Goal: Task Accomplishment & Management: Use online tool/utility

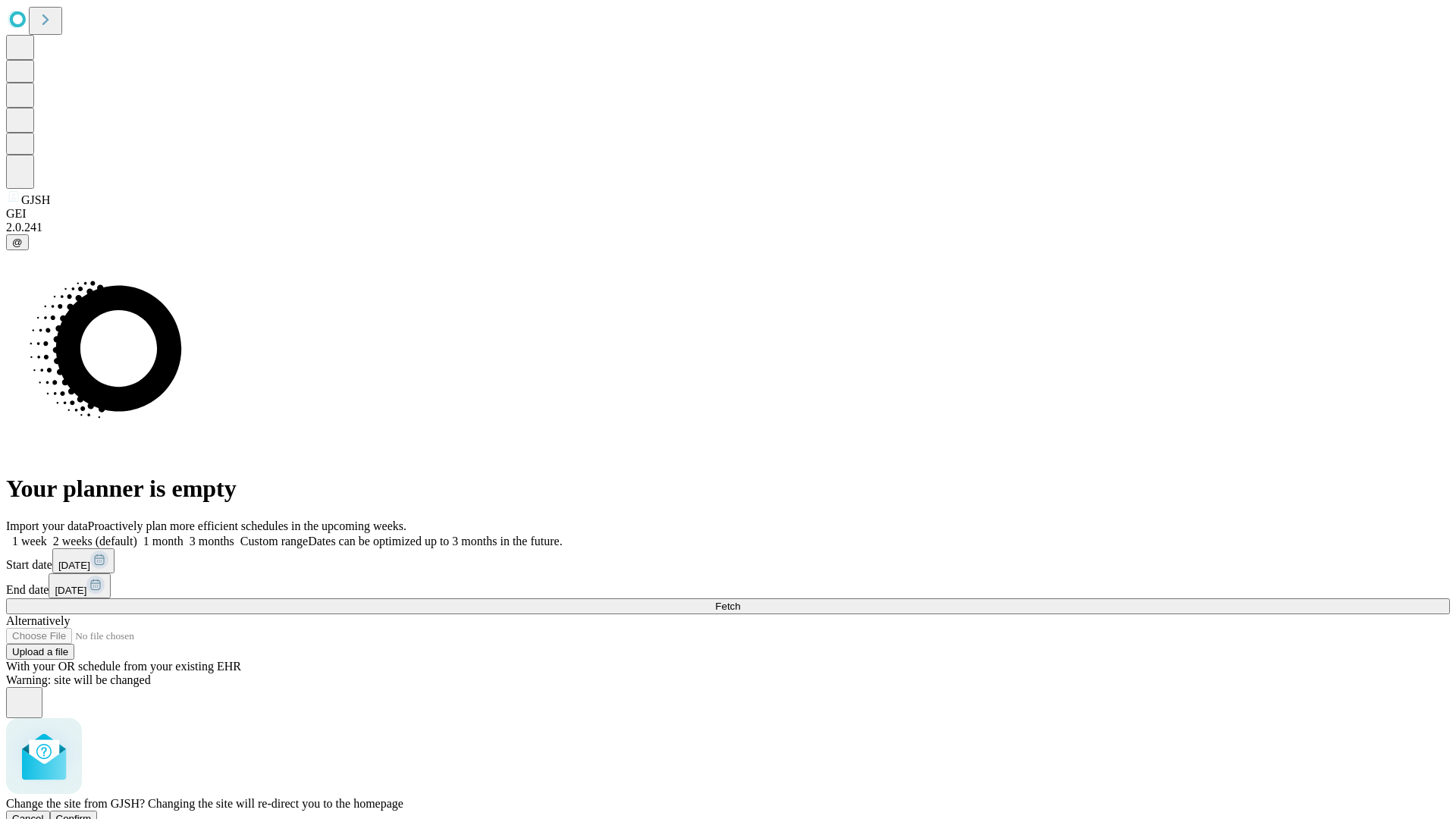
click at [91, 812] on span "Confirm" at bounding box center [73, 818] width 35 height 12
click at [47, 534] on label "1 week" at bounding box center [26, 541] width 41 height 13
click at [740, 601] on span "Fetch" at bounding box center [728, 607] width 25 height 12
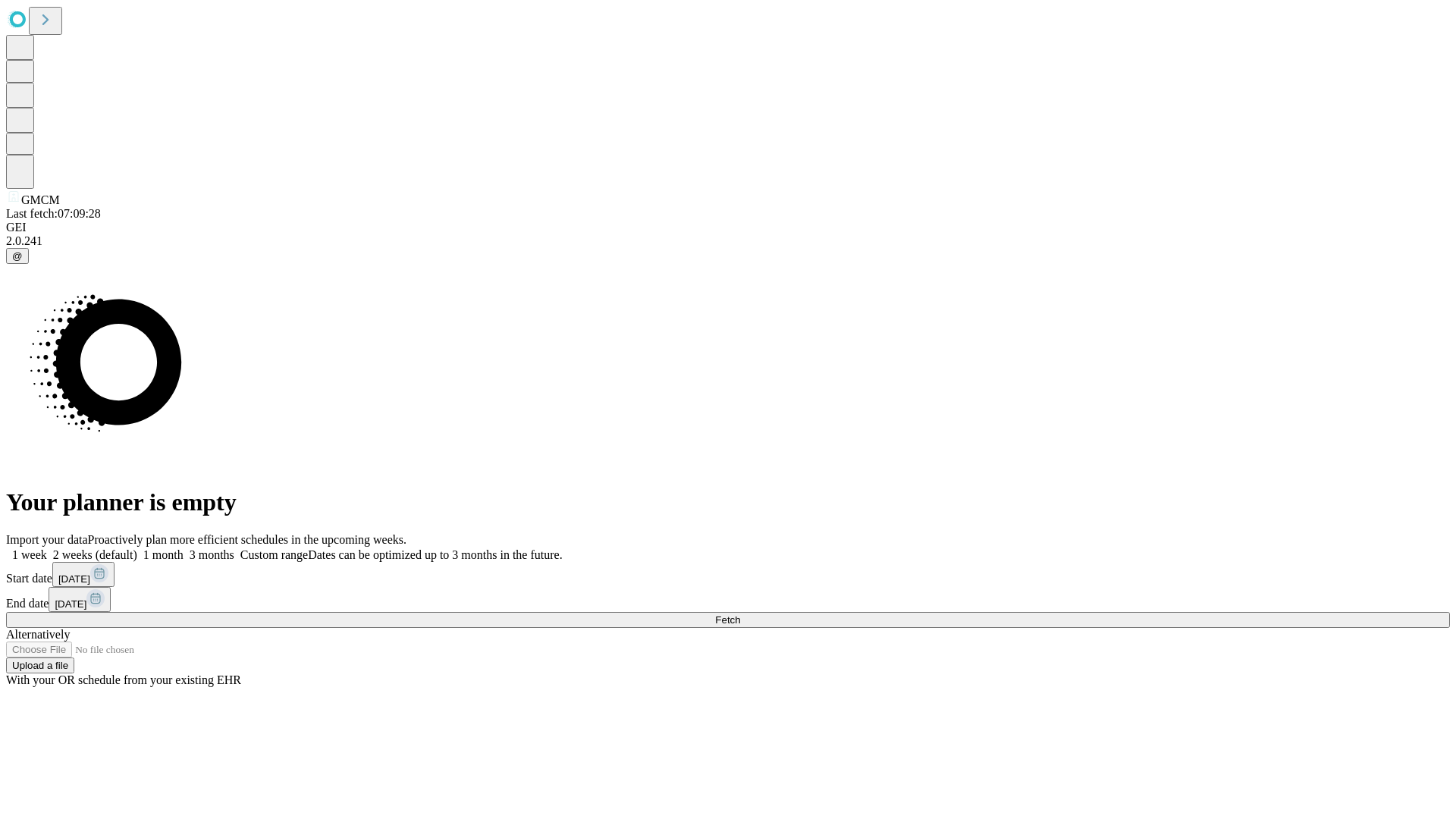
click at [47, 548] on label "1 week" at bounding box center [26, 555] width 41 height 13
click at [740, 614] on span "Fetch" at bounding box center [728, 620] width 25 height 12
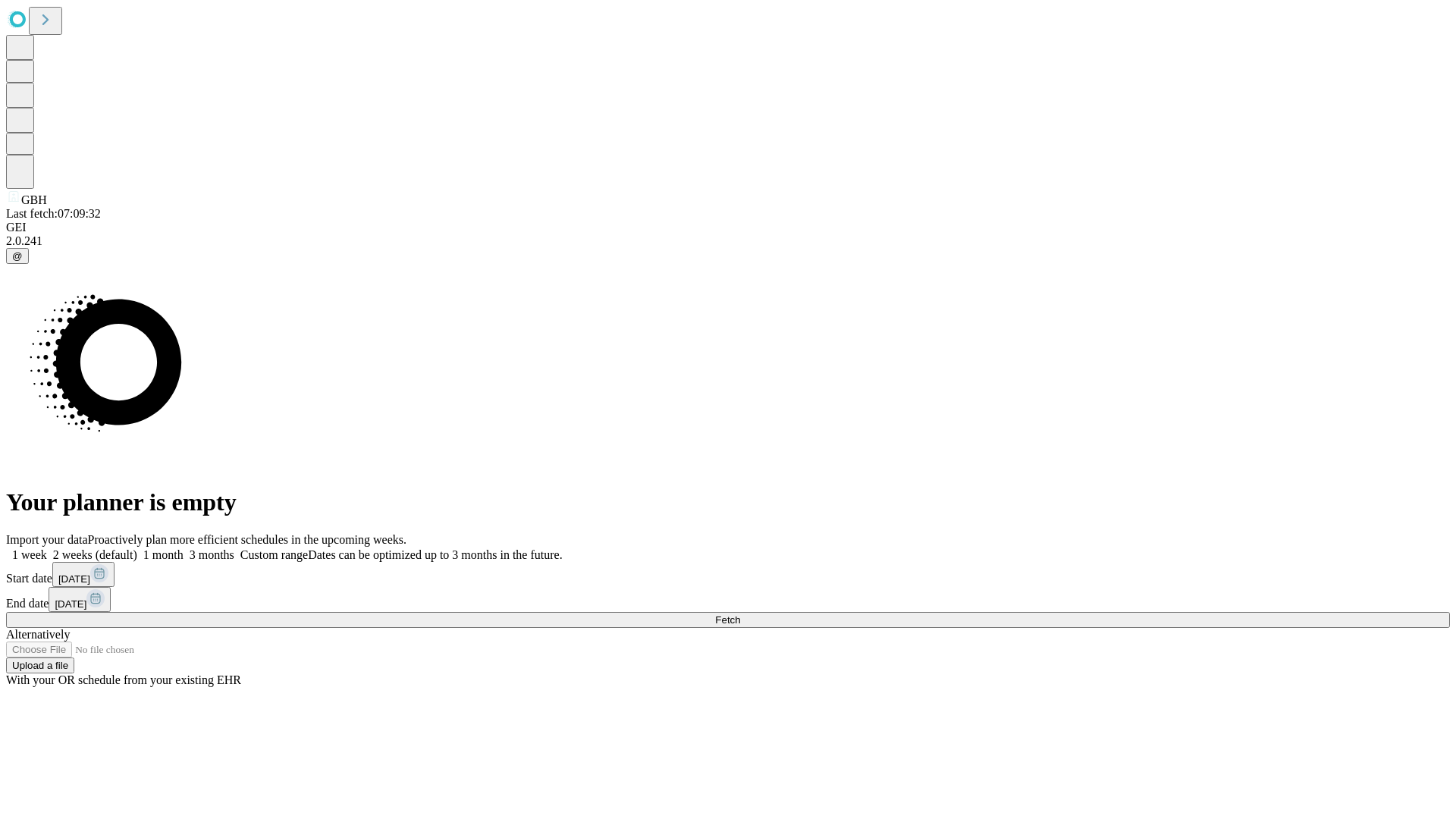
click at [47, 548] on label "1 week" at bounding box center [26, 555] width 41 height 13
click at [740, 614] on span "Fetch" at bounding box center [728, 620] width 25 height 12
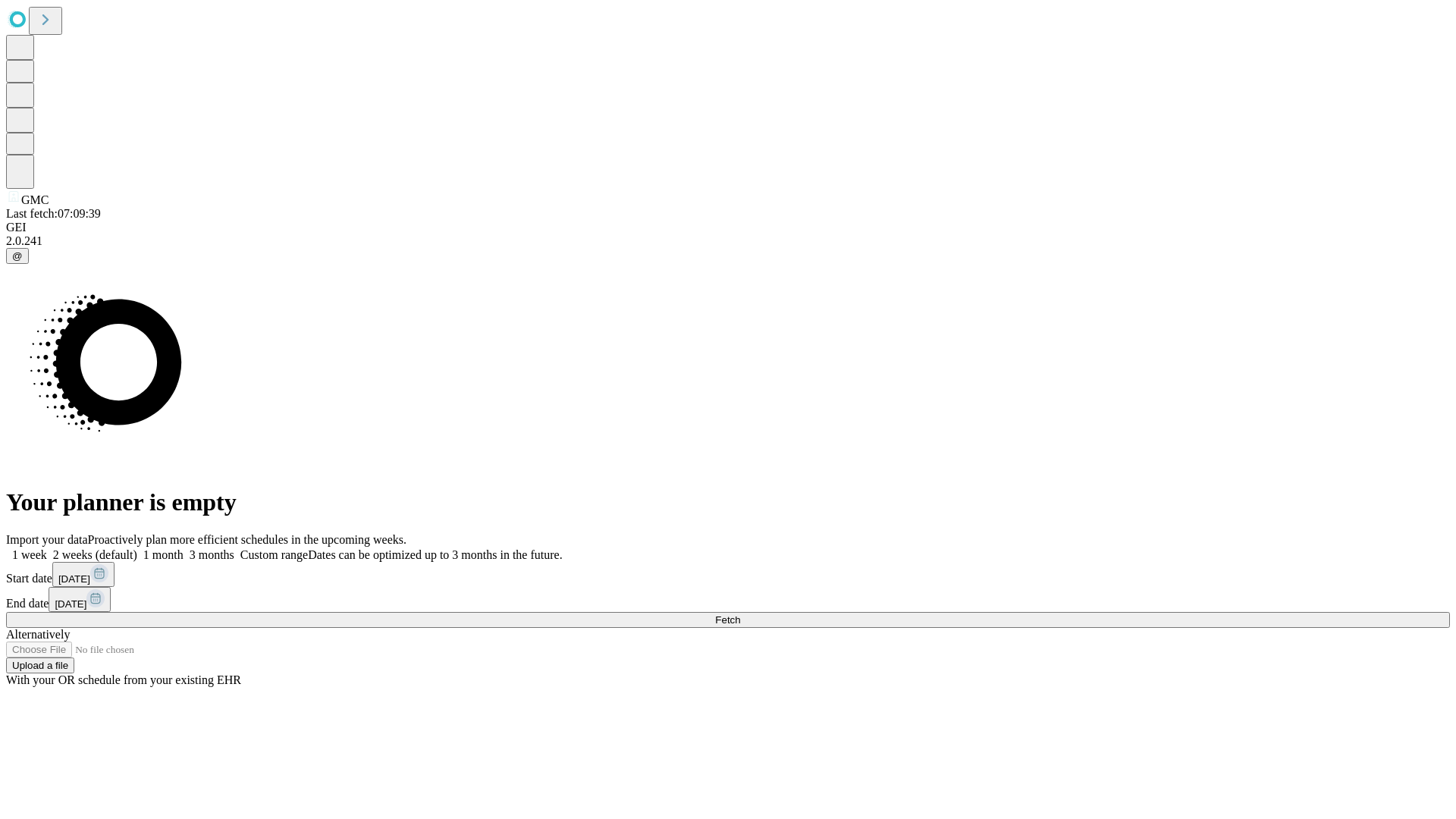
click at [47, 548] on label "1 week" at bounding box center [26, 555] width 41 height 13
click at [740, 614] on span "Fetch" at bounding box center [728, 620] width 25 height 12
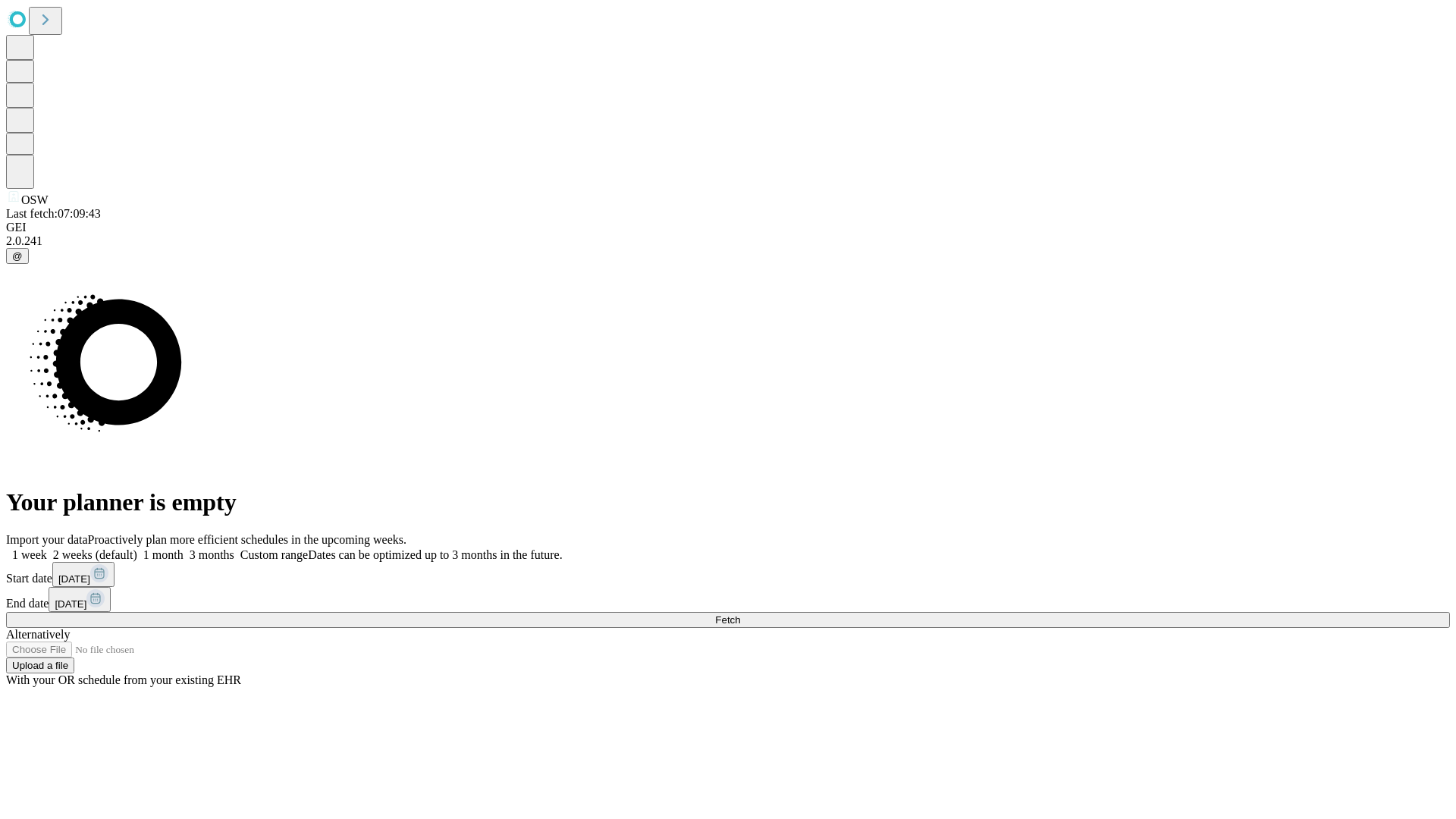
click at [47, 548] on label "1 week" at bounding box center [26, 555] width 41 height 13
click at [740, 614] on span "Fetch" at bounding box center [728, 620] width 25 height 12
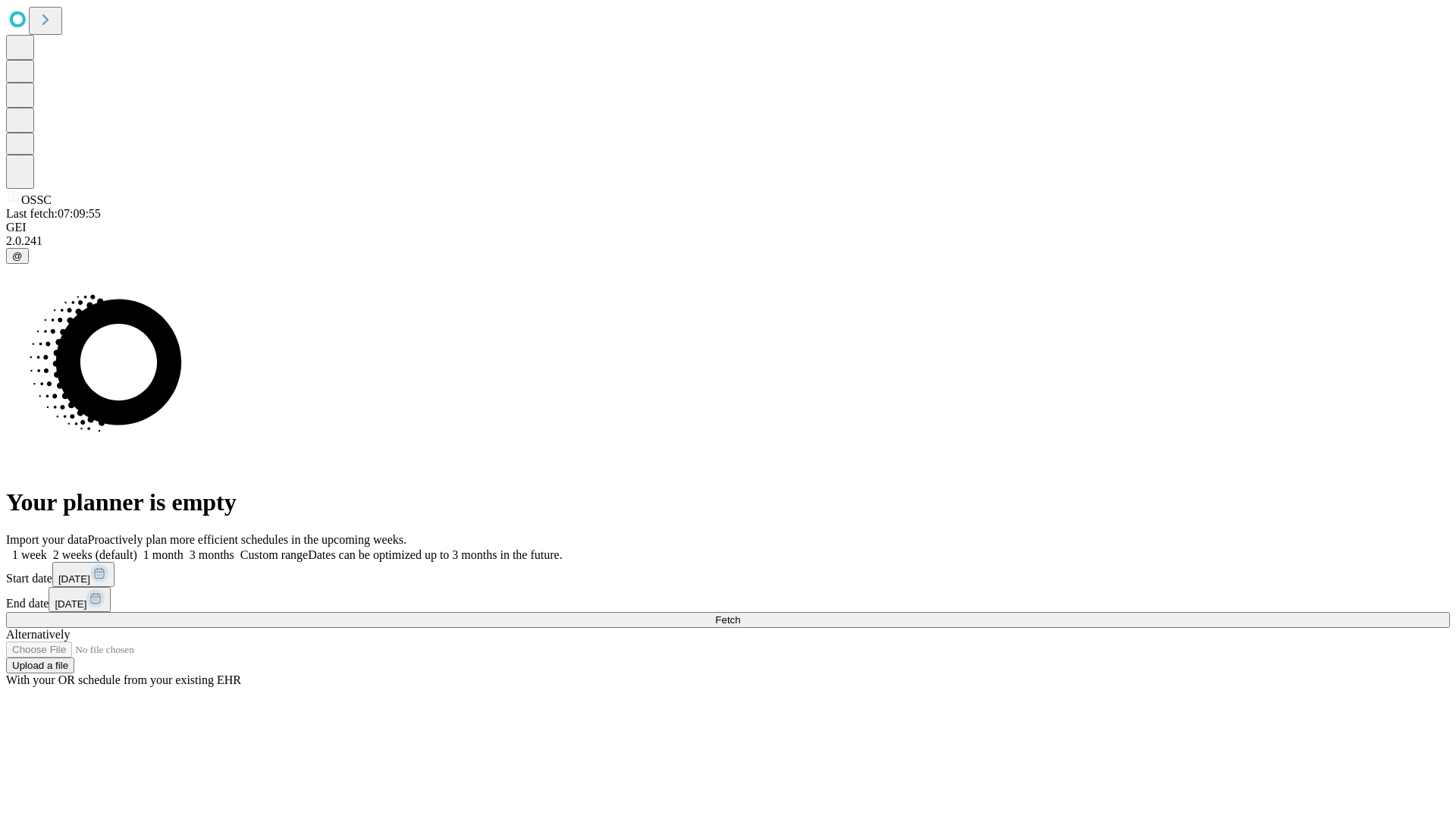
click at [740, 614] on span "Fetch" at bounding box center [728, 620] width 25 height 12
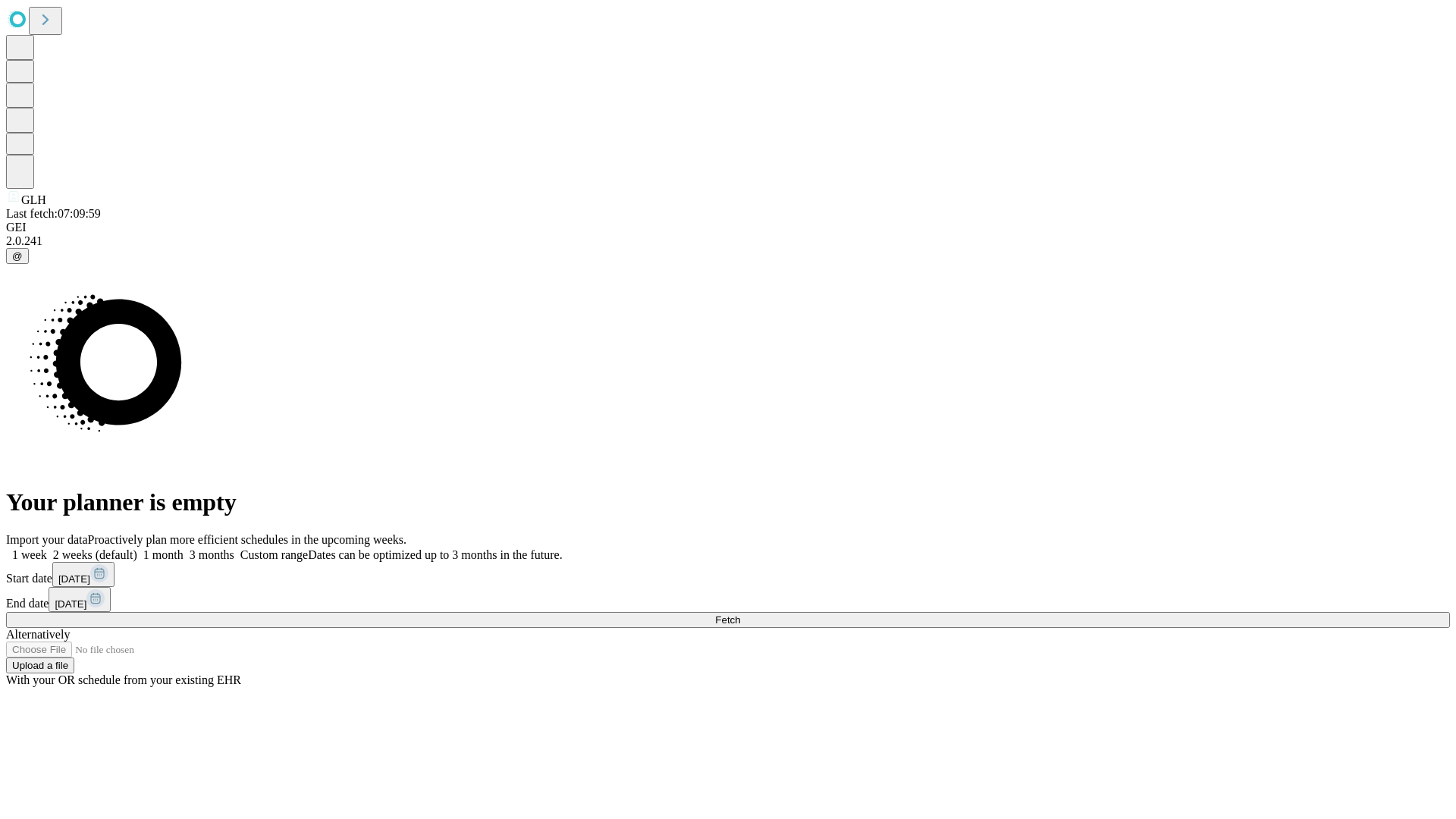
click at [47, 548] on label "1 week" at bounding box center [26, 555] width 41 height 13
click at [740, 614] on span "Fetch" at bounding box center [728, 620] width 25 height 12
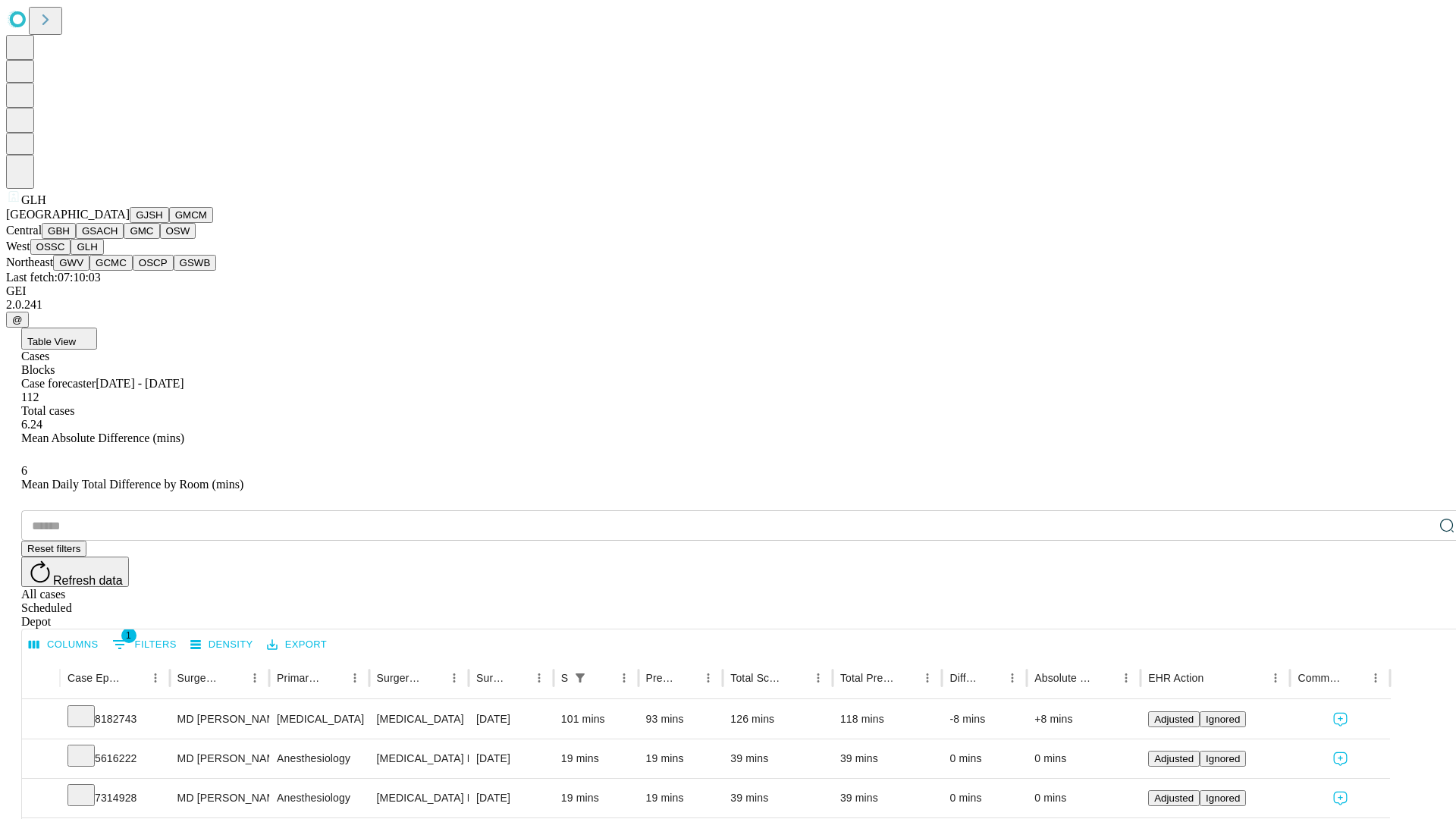
click at [90, 271] on button "GWV" at bounding box center [71, 263] width 36 height 16
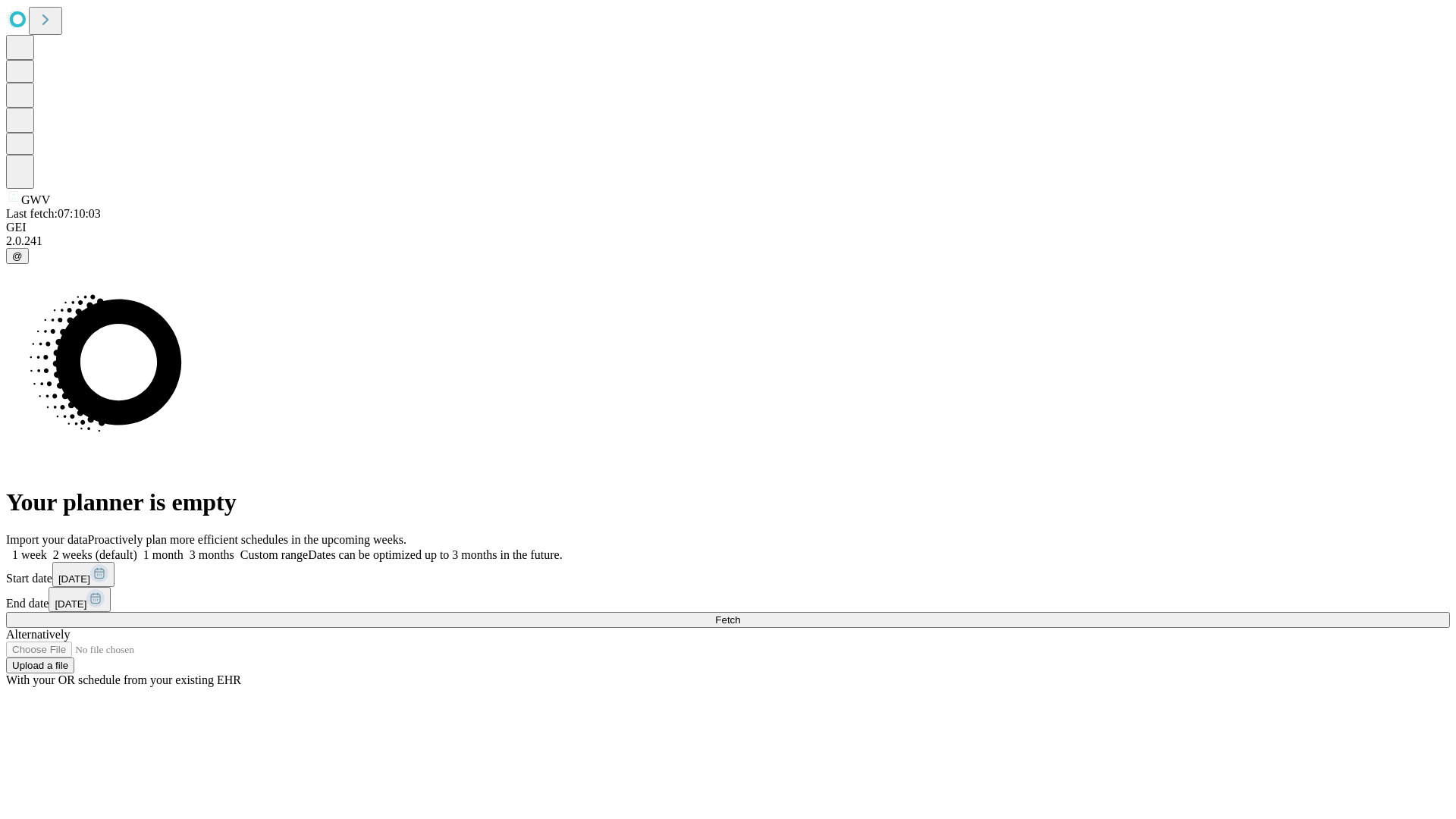
click at [47, 548] on label "1 week" at bounding box center [26, 555] width 41 height 13
click at [740, 614] on span "Fetch" at bounding box center [728, 620] width 25 height 12
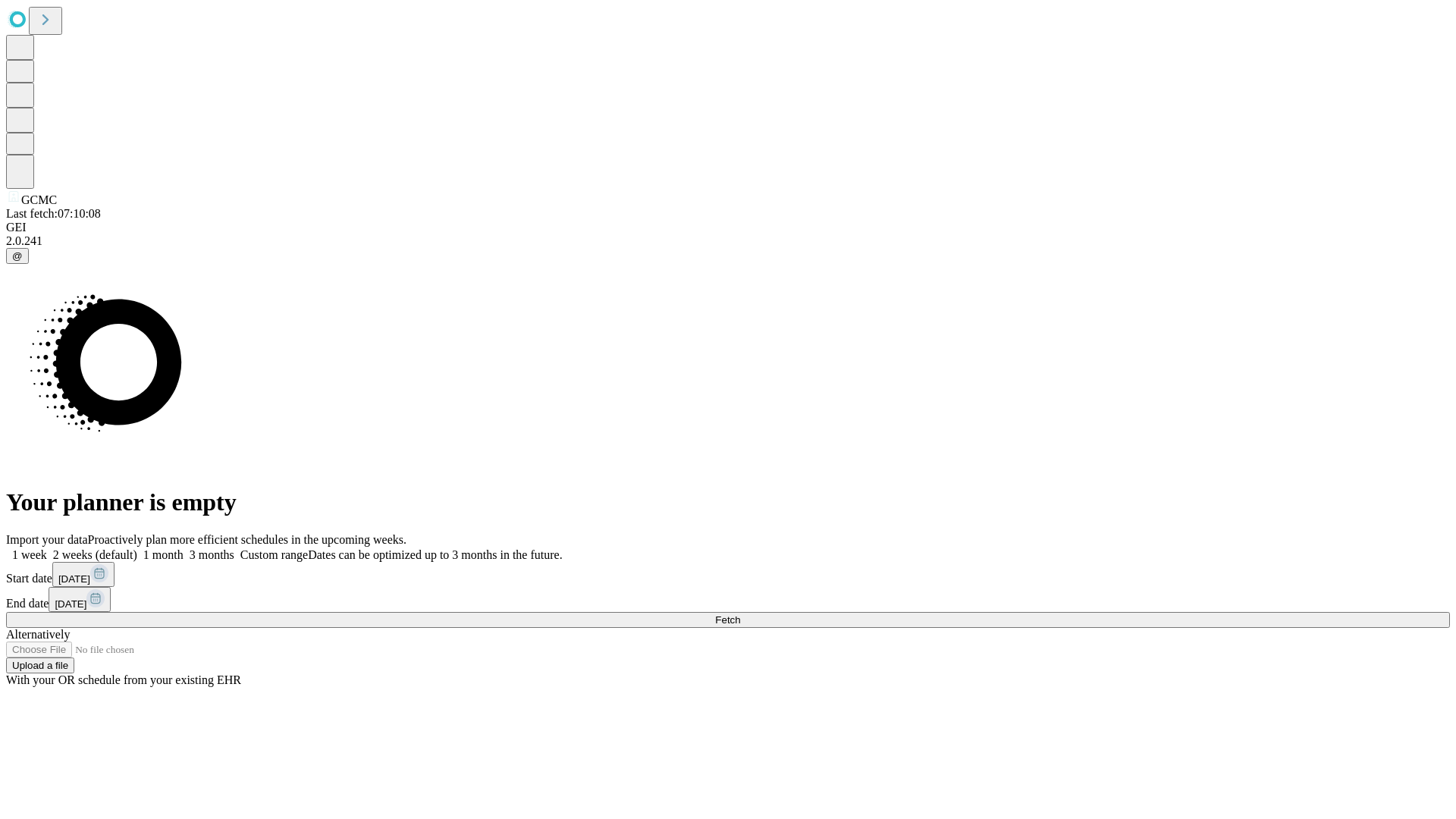
click at [47, 548] on label "1 week" at bounding box center [26, 555] width 41 height 13
click at [740, 614] on span "Fetch" at bounding box center [728, 620] width 25 height 12
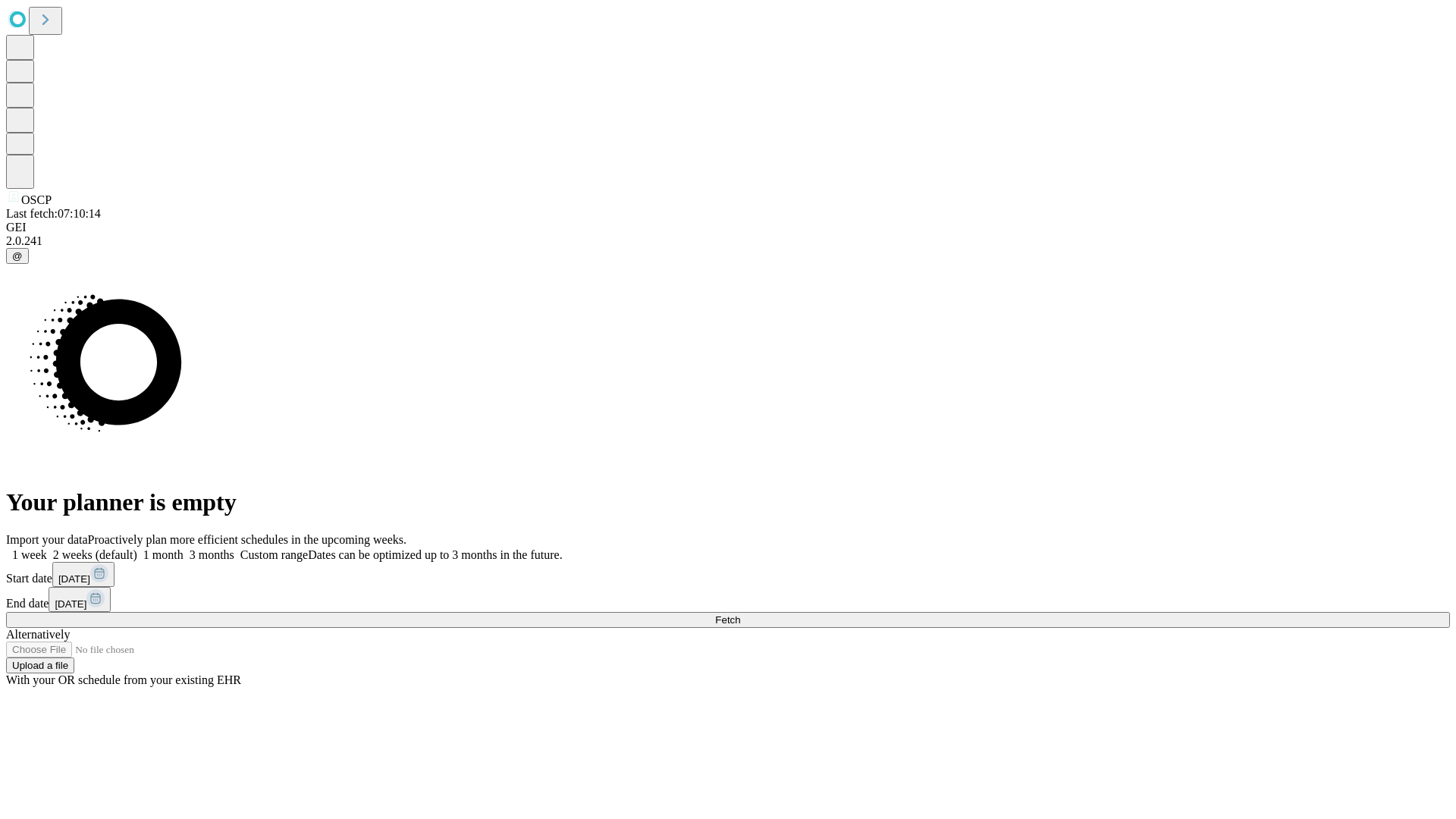
click at [740, 614] on span "Fetch" at bounding box center [728, 620] width 25 height 12
